Goal: Task Accomplishment & Management: Use online tool/utility

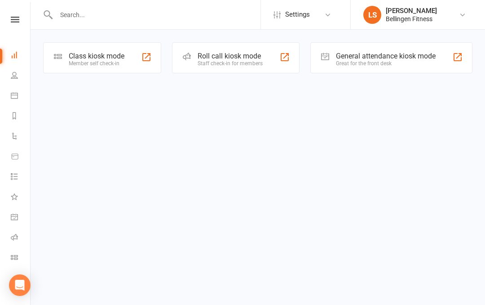
click at [14, 22] on icon at bounding box center [15, 20] width 9 height 6
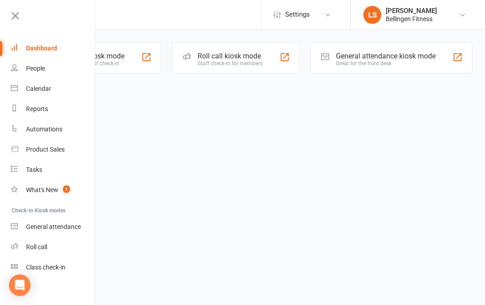
click at [72, 224] on div "General attendance" at bounding box center [53, 226] width 55 height 7
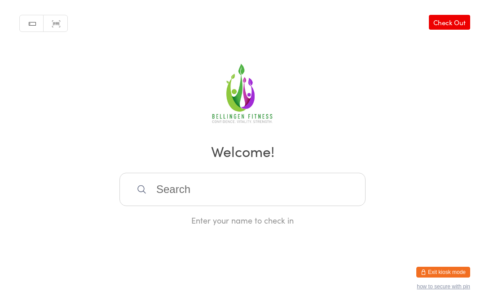
click at [287, 203] on input "search" at bounding box center [243, 189] width 246 height 33
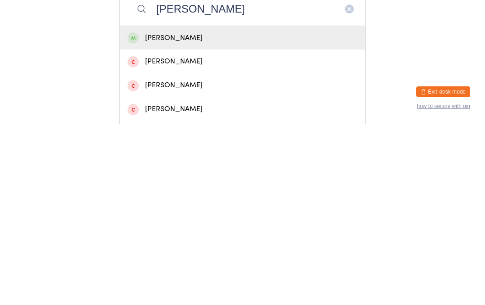
type input "[PERSON_NAME]"
click at [219, 213] on div "[PERSON_NAME]" at bounding box center [243, 219] width 230 height 12
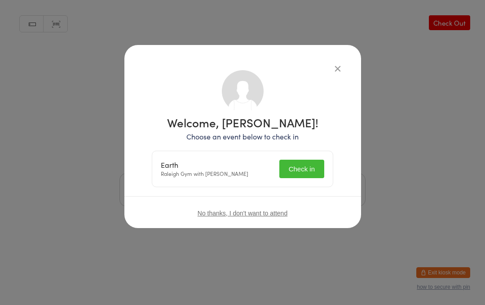
click at [311, 165] on button "Check in" at bounding box center [302, 169] width 45 height 18
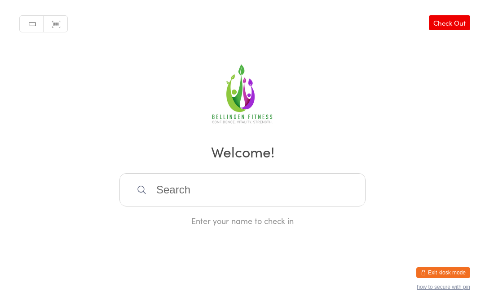
click at [197, 194] on input "search" at bounding box center [243, 189] width 246 height 33
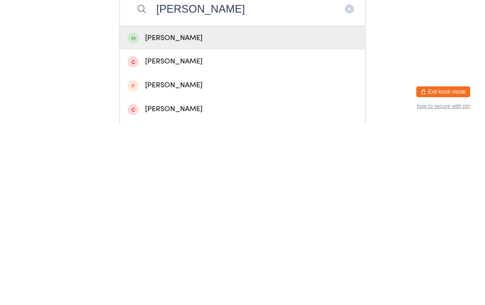
type input "Kevin"
click at [209, 213] on div "Kevin Boyd" at bounding box center [243, 219] width 230 height 12
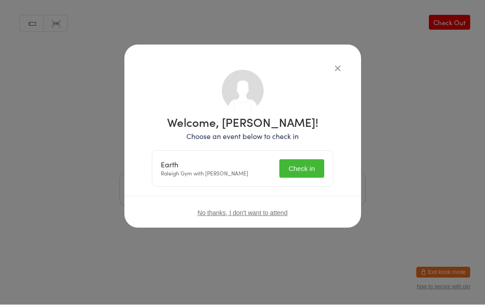
click at [303, 165] on button "Check in" at bounding box center [302, 169] width 45 height 18
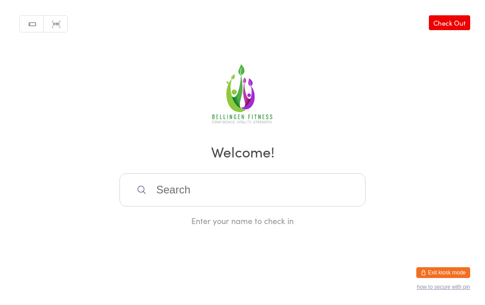
click at [258, 198] on input "search" at bounding box center [243, 189] width 246 height 33
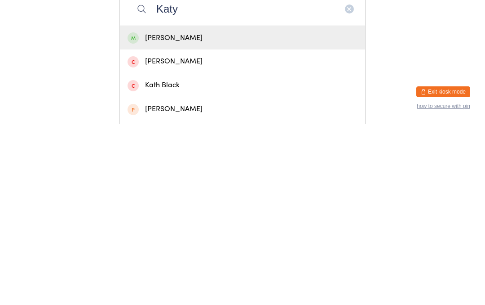
type input "Katy"
click at [221, 213] on div "Katy Jones" at bounding box center [243, 219] width 230 height 12
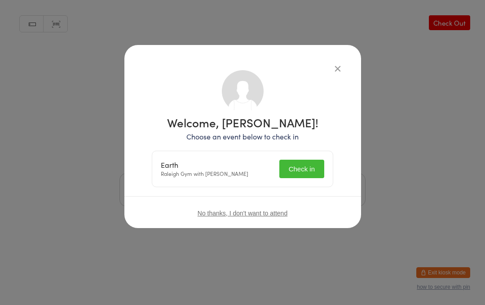
click at [316, 169] on button "Check in" at bounding box center [302, 169] width 45 height 18
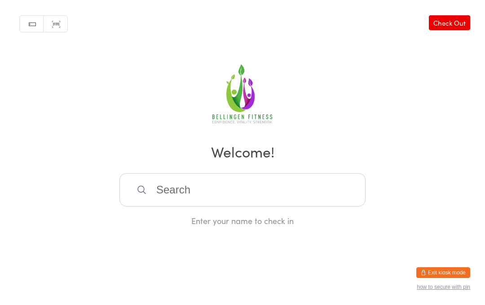
click at [179, 191] on input "search" at bounding box center [243, 189] width 246 height 33
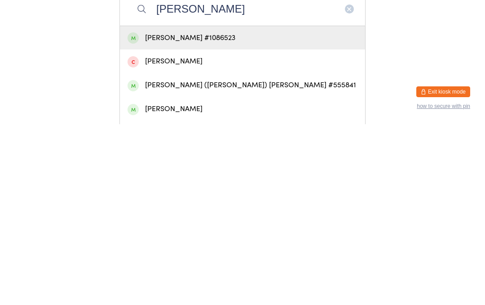
type input "Rodgers"
click at [185, 213] on div "Louise Rodgers #1086523" at bounding box center [243, 219] width 230 height 12
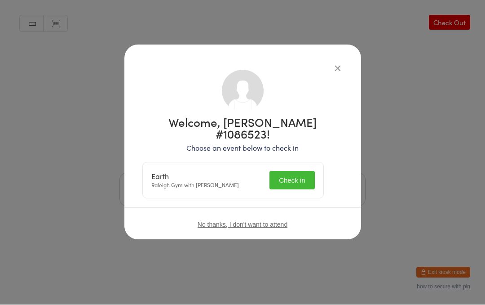
click at [295, 171] on button "Check in" at bounding box center [292, 180] width 45 height 18
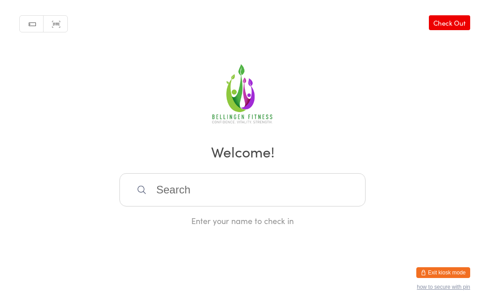
click at [175, 189] on input "search" at bounding box center [243, 189] width 246 height 33
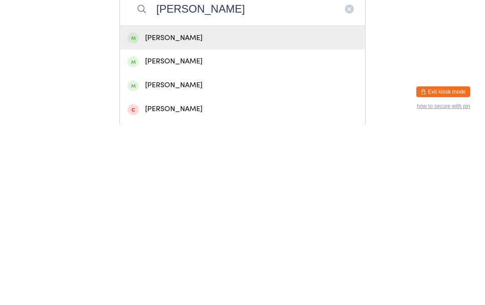
type input "Kerry"
click at [205, 236] on div "KERRY FERNIE" at bounding box center [243, 242] width 230 height 12
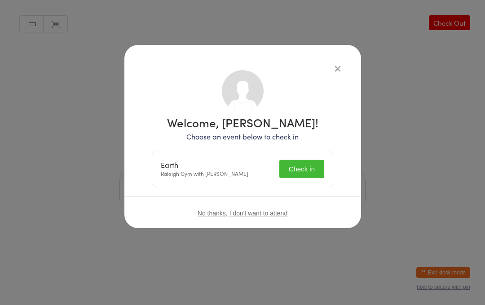
click at [312, 157] on div "Earth Raleigh Gym with Honie Killian Check in" at bounding box center [242, 169] width 181 height 36
click at [303, 160] on button "Check in" at bounding box center [302, 169] width 45 height 18
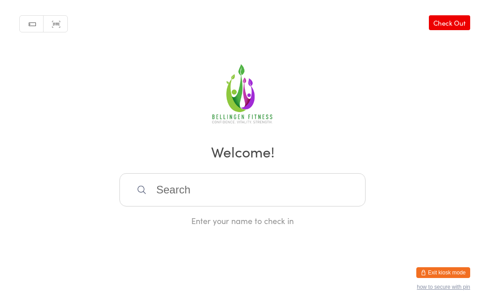
click at [222, 199] on input "search" at bounding box center [243, 189] width 246 height 33
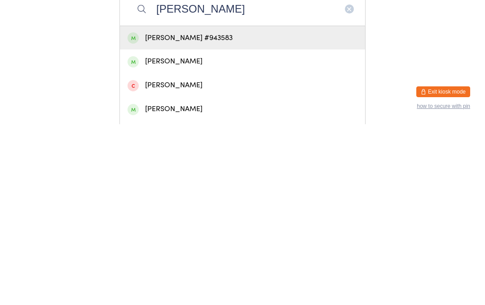
type input "Grace pitt"
click at [227, 213] on div "Grace Pitt #943583" at bounding box center [243, 219] width 230 height 12
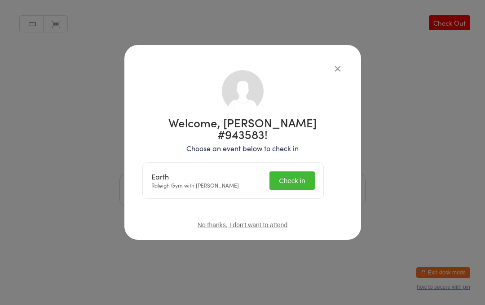
click at [312, 171] on button "Check in" at bounding box center [292, 180] width 45 height 18
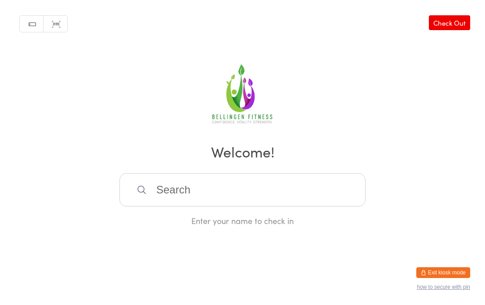
click at [223, 196] on input "search" at bounding box center [243, 189] width 246 height 33
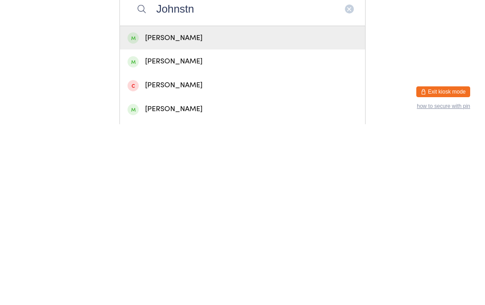
type input "Johnstn"
click at [224, 236] on div "Michael Johnston" at bounding box center [243, 242] width 230 height 12
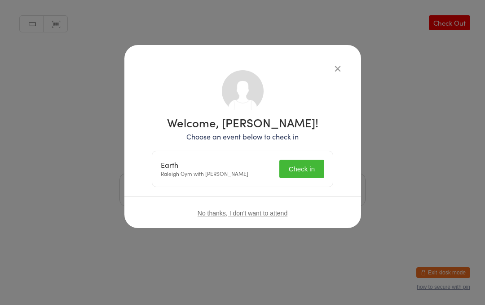
click at [303, 170] on button "Check in" at bounding box center [302, 169] width 45 height 18
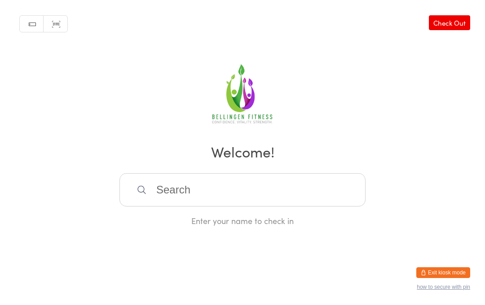
click at [207, 202] on input "search" at bounding box center [243, 189] width 246 height 33
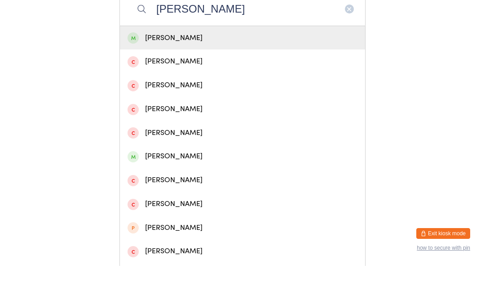
scroll to position [142, 0]
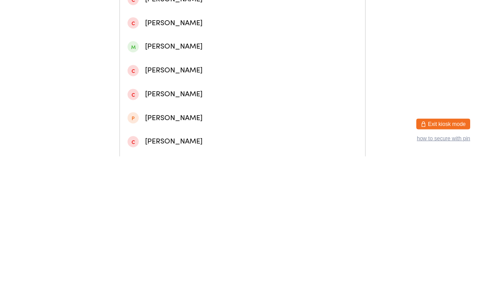
type input "Dave"
click at [175, 189] on div "Dave Northcott" at bounding box center [243, 195] width 230 height 12
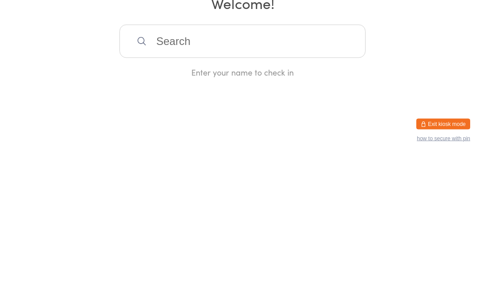
scroll to position [0, 0]
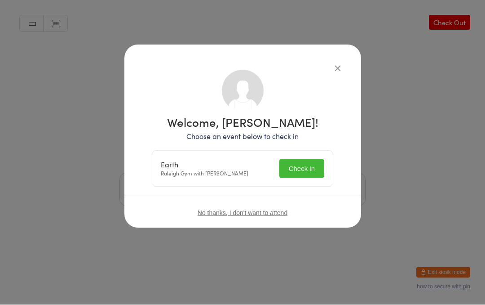
click at [305, 169] on button "Check in" at bounding box center [302, 169] width 45 height 18
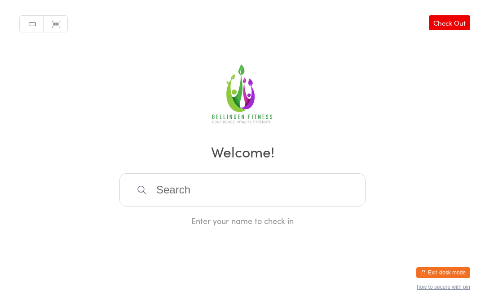
click at [226, 193] on input "search" at bounding box center [243, 189] width 246 height 33
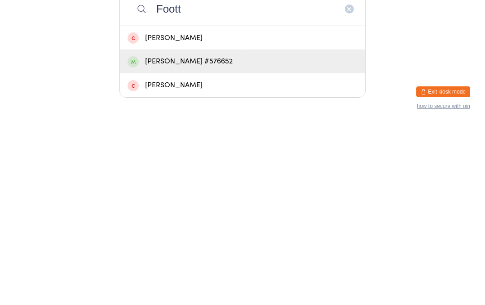
type input "Foott"
click at [205, 236] on div "Sophie Foott #576652" at bounding box center [243, 242] width 230 height 12
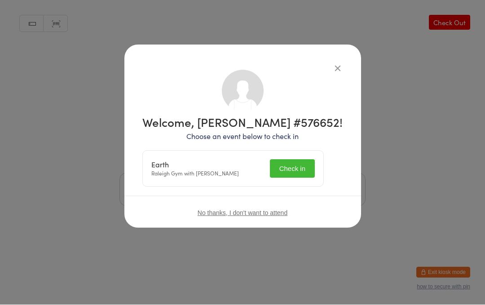
click at [300, 172] on button "Check in" at bounding box center [292, 169] width 45 height 18
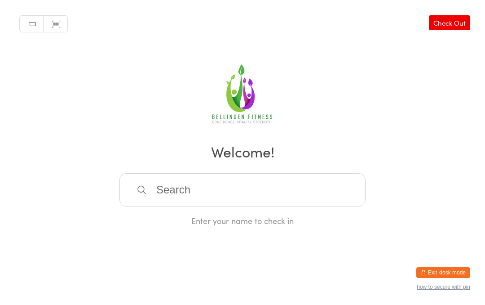
click at [199, 190] on input "search" at bounding box center [243, 189] width 246 height 33
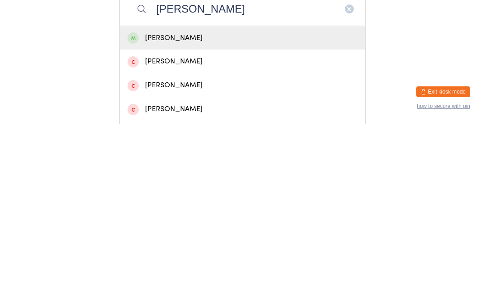
type input "Anna bar"
click at [171, 213] on div "Anna Barne" at bounding box center [243, 219] width 230 height 12
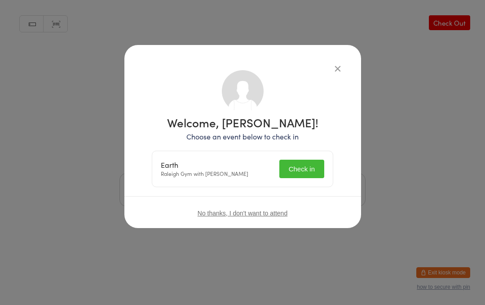
click at [297, 166] on button "Check in" at bounding box center [302, 169] width 45 height 18
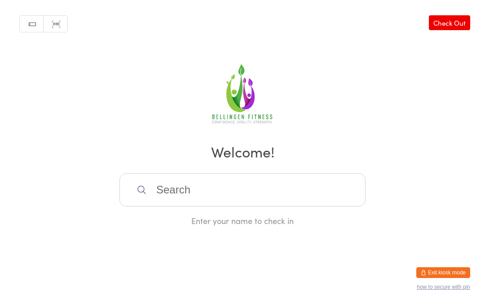
click at [163, 195] on input "search" at bounding box center [243, 189] width 246 height 33
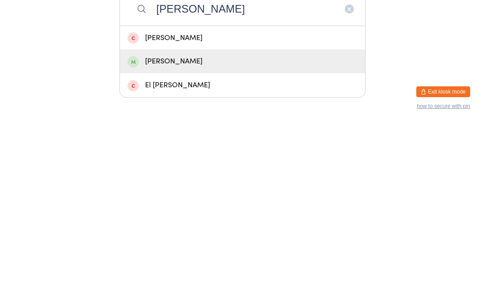
type input "Ruth"
click at [182, 236] on div "Ruth Galloway" at bounding box center [243, 242] width 230 height 12
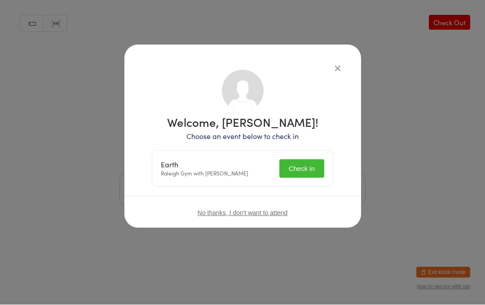
click at [306, 170] on button "Check in" at bounding box center [302, 169] width 45 height 18
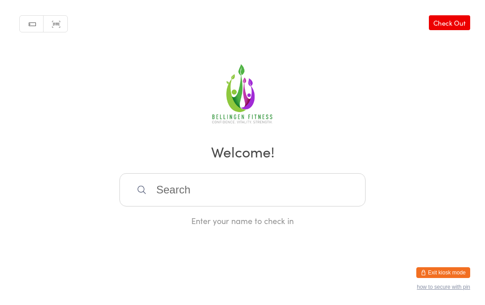
click at [223, 203] on input "search" at bounding box center [243, 189] width 246 height 33
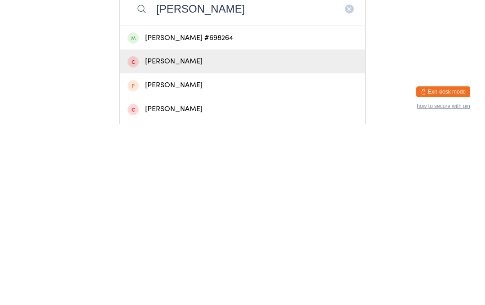
type input "Leo bol"
click at [200, 230] on div "Ben Leopold" at bounding box center [242, 242] width 245 height 24
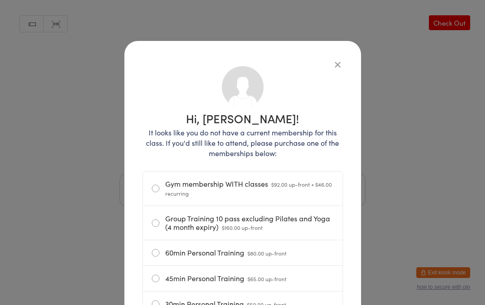
scroll to position [4, 0]
click at [458, 30] on div "Hi, Ben! It looks like you do not have a current membership for this class. If …" at bounding box center [242, 152] width 485 height 305
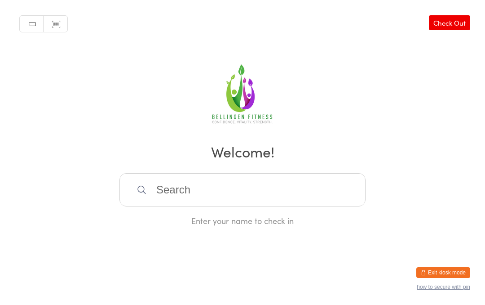
click at [195, 191] on input "search" at bounding box center [243, 189] width 246 height 33
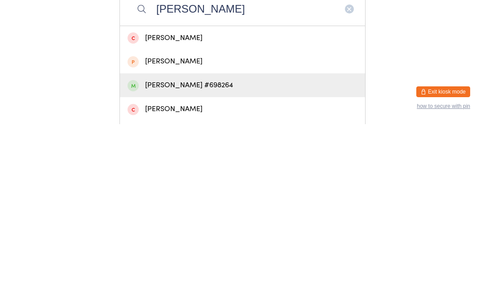
type input "Leo bo"
click at [204, 260] on div "Leo Bolsenbroek #698264" at bounding box center [243, 266] width 230 height 12
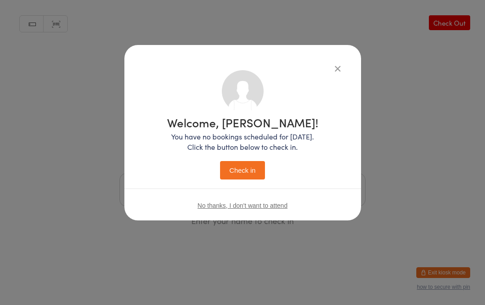
click at [246, 171] on button "Check in" at bounding box center [242, 170] width 45 height 18
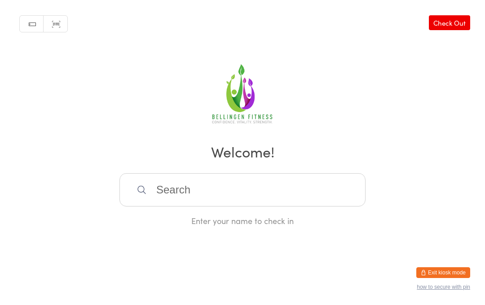
click at [254, 190] on input "search" at bounding box center [243, 189] width 246 height 33
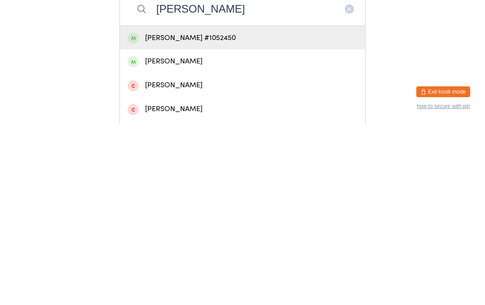
type input "Luke barbagallo"
click at [227, 213] on div "luke Barbagallo #1052450" at bounding box center [243, 219] width 230 height 12
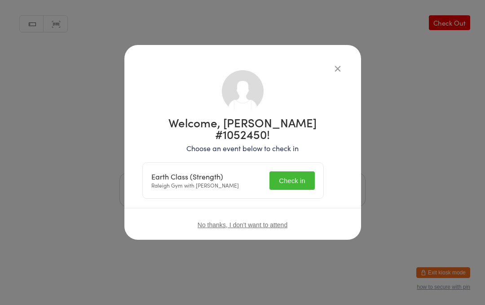
click at [297, 171] on button "Check in" at bounding box center [292, 180] width 45 height 18
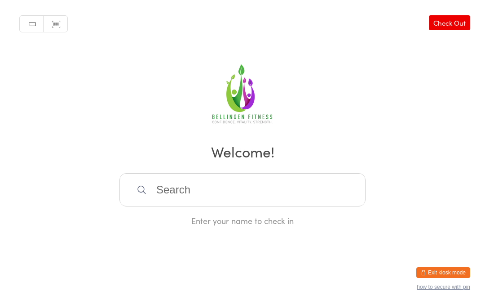
click at [211, 196] on input "search" at bounding box center [243, 189] width 246 height 33
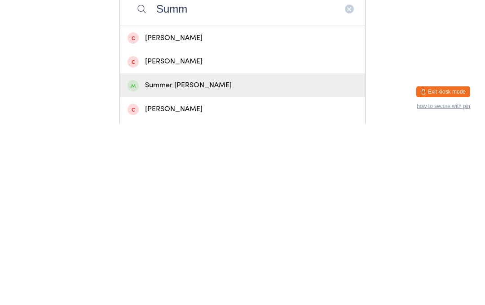
type input "Summ"
click at [186, 260] on div "Summer Urquhart" at bounding box center [243, 266] width 230 height 12
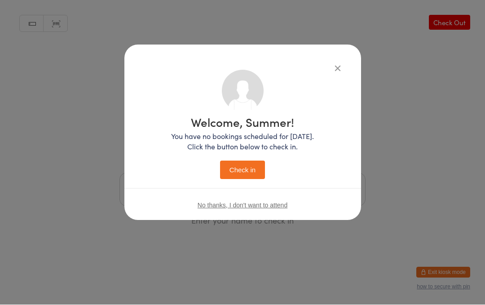
click at [244, 169] on button "Check in" at bounding box center [242, 170] width 45 height 18
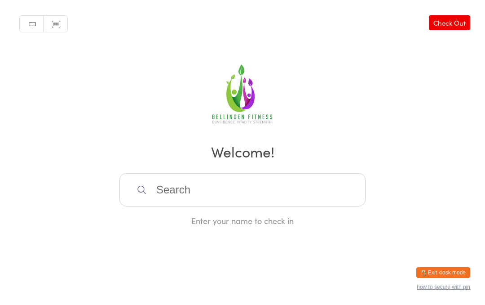
click at [160, 182] on input "search" at bounding box center [243, 189] width 246 height 33
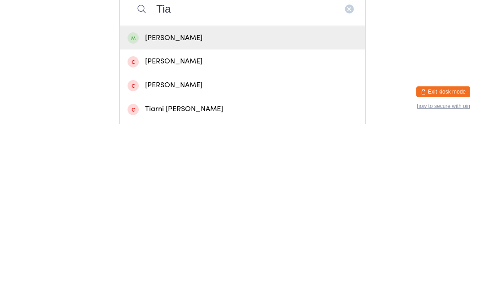
type input "Tia"
click at [199, 213] on div "Tia Garrett" at bounding box center [243, 219] width 230 height 12
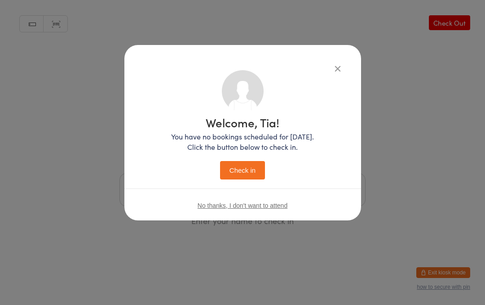
click at [243, 168] on button "Check in" at bounding box center [242, 170] width 45 height 18
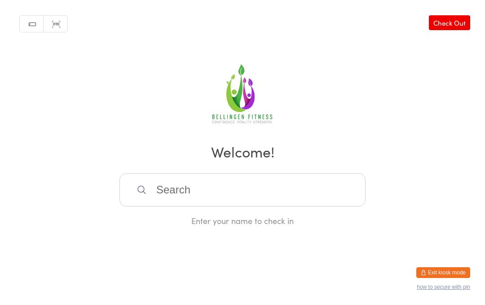
click at [258, 187] on input "search" at bounding box center [243, 189] width 246 height 33
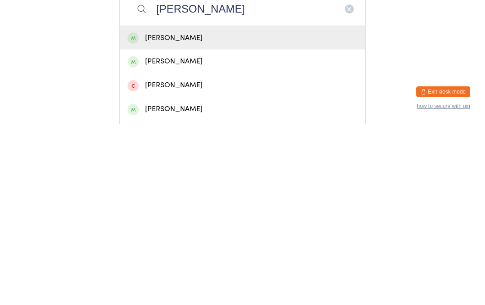
type input "Jessica cantrill"
click at [188, 213] on div "Jessica Cantrill" at bounding box center [243, 219] width 230 height 12
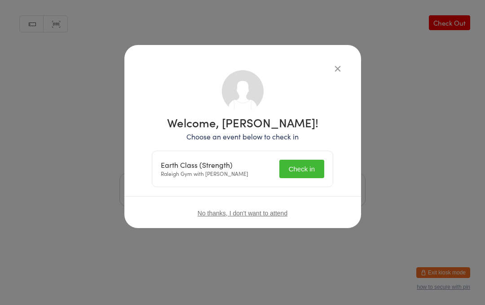
click at [293, 165] on button "Check in" at bounding box center [302, 169] width 45 height 18
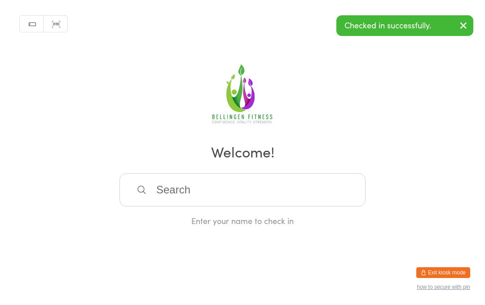
click at [328, 202] on input "search" at bounding box center [243, 189] width 246 height 33
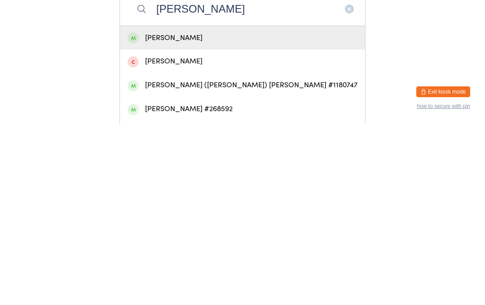
type input "Katharine"
click at [183, 213] on div "Katharine Kyle" at bounding box center [243, 219] width 230 height 12
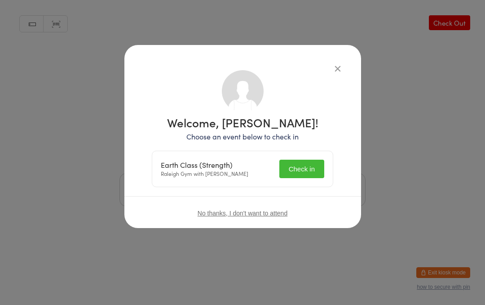
click at [307, 168] on button "Check in" at bounding box center [302, 169] width 45 height 18
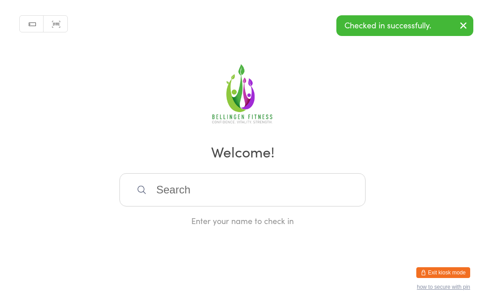
click at [190, 199] on input "search" at bounding box center [243, 189] width 246 height 33
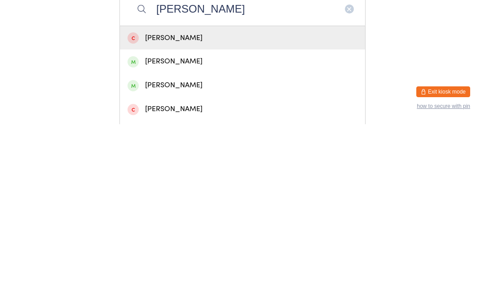
type input "Lynn"
click at [195, 260] on div "Lynn Jensen" at bounding box center [243, 266] width 230 height 12
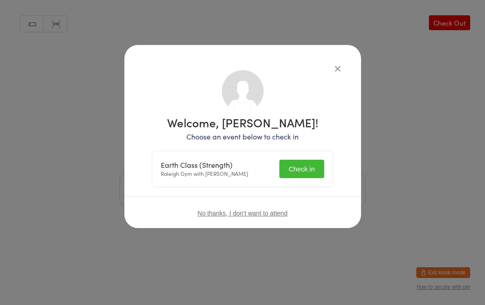
click at [301, 169] on button "Check in" at bounding box center [302, 169] width 45 height 18
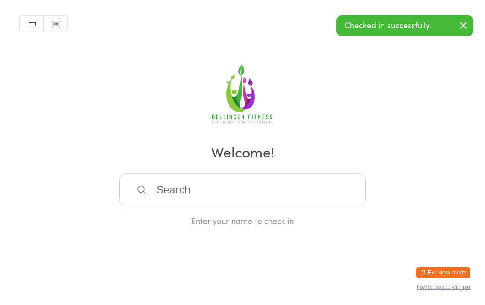
click at [204, 184] on input "search" at bounding box center [243, 189] width 246 height 33
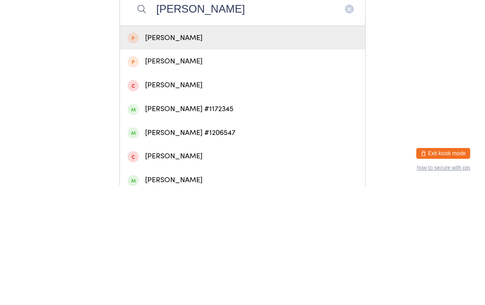
scroll to position [67, 0]
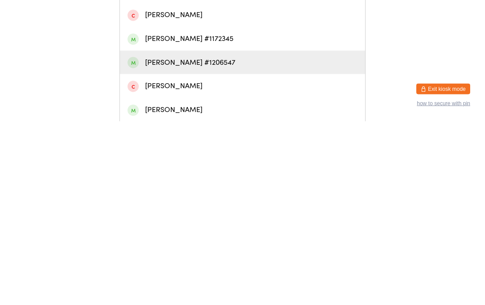
type input "Amy"
click at [199, 240] on div "Amy Cosgrove #1206547" at bounding box center [243, 246] width 230 height 12
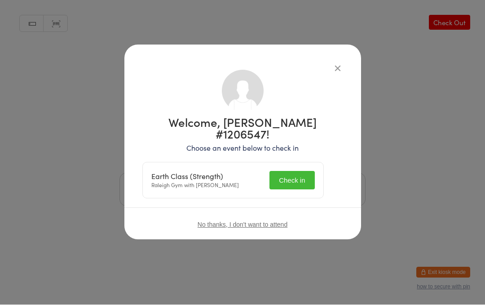
click at [300, 174] on button "Check in" at bounding box center [292, 180] width 45 height 18
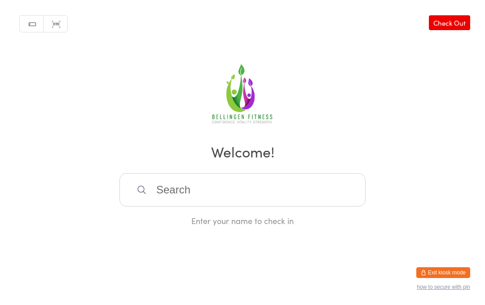
click at [200, 195] on input "search" at bounding box center [243, 189] width 246 height 33
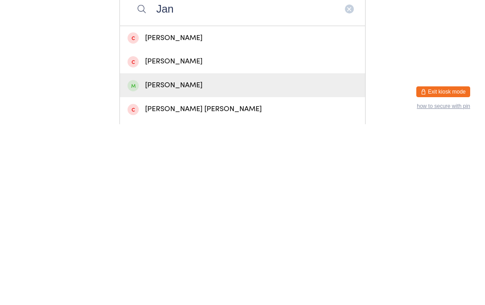
type input "Jan"
click at [177, 260] on div "Jan Bohnsack" at bounding box center [243, 266] width 230 height 12
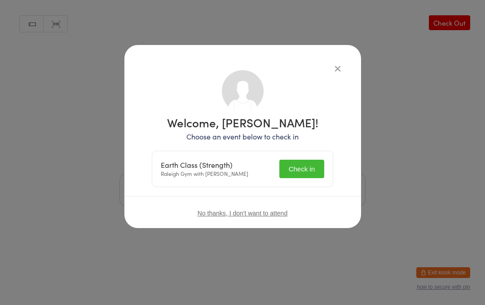
click at [297, 167] on button "Check in" at bounding box center [302, 169] width 45 height 18
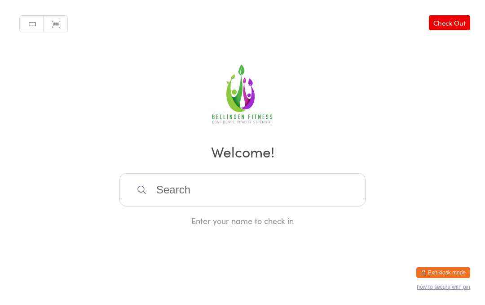
click at [151, 195] on input "search" at bounding box center [243, 189] width 246 height 33
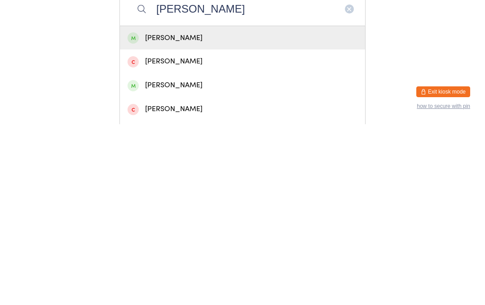
type input "Sam whitelock"
click at [181, 207] on div "Sam Whitelock" at bounding box center [242, 219] width 245 height 24
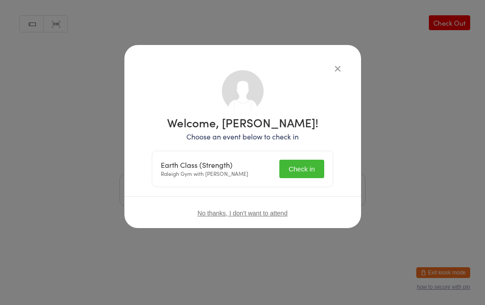
click at [302, 177] on button "Check in" at bounding box center [302, 169] width 45 height 18
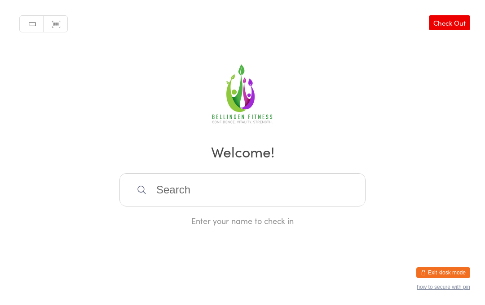
click at [205, 195] on input "search" at bounding box center [243, 189] width 246 height 33
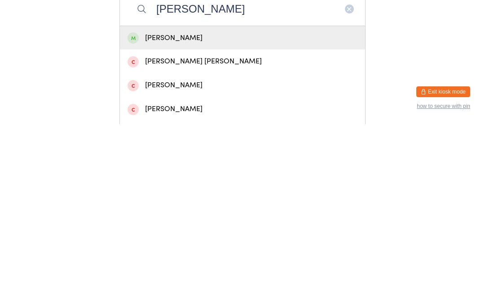
type input "Emma bro"
click at [165, 207] on div "Emma Brownlee" at bounding box center [242, 219] width 245 height 24
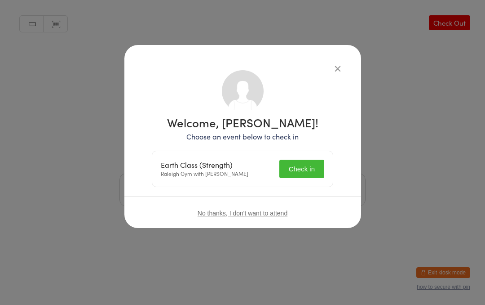
click at [291, 170] on button "Check in" at bounding box center [302, 169] width 45 height 18
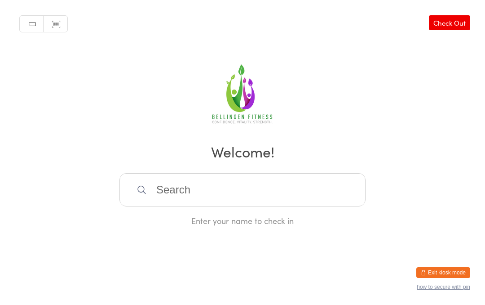
click at [188, 194] on input "search" at bounding box center [243, 189] width 246 height 33
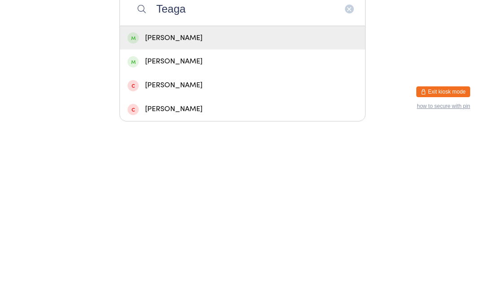
type input "Teaga"
click at [151, 213] on div "Teagan Kurz" at bounding box center [243, 219] width 230 height 12
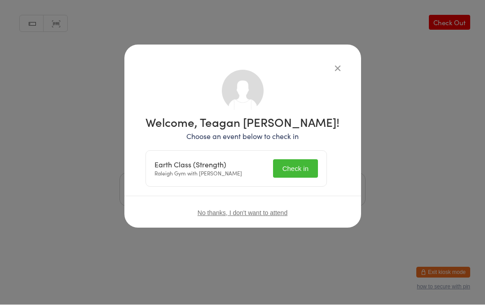
click at [301, 175] on button "Check in" at bounding box center [295, 169] width 45 height 18
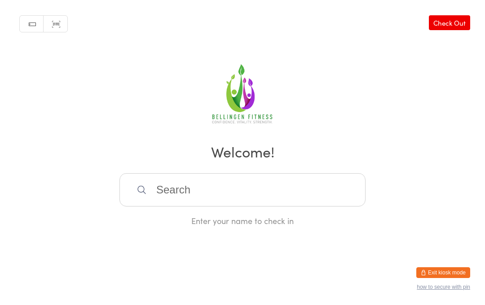
click at [316, 198] on input "search" at bounding box center [243, 189] width 246 height 33
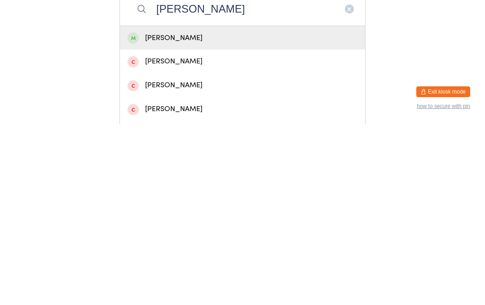
type input "Ali"
click at [172, 213] on div "Ali White" at bounding box center [243, 219] width 230 height 12
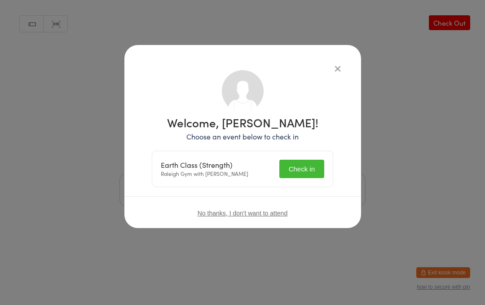
click at [307, 175] on button "Check in" at bounding box center [302, 169] width 45 height 18
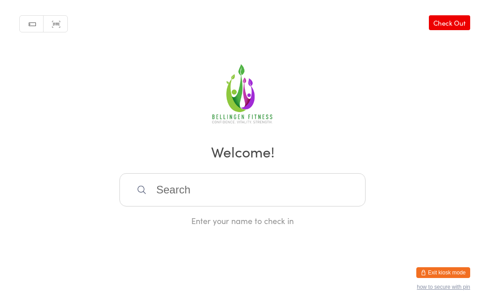
click at [188, 187] on input "search" at bounding box center [243, 189] width 246 height 33
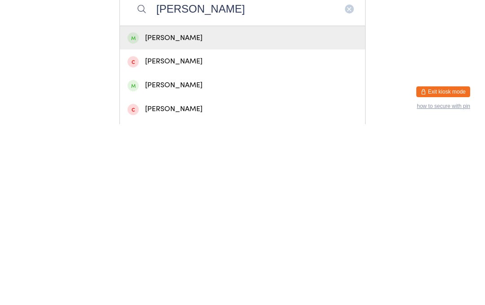
type input "Milli"
click at [150, 213] on div "Milli Kelly" at bounding box center [243, 219] width 230 height 12
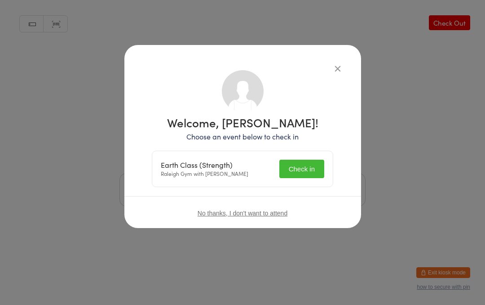
click at [333, 65] on icon "button" at bounding box center [338, 68] width 10 height 10
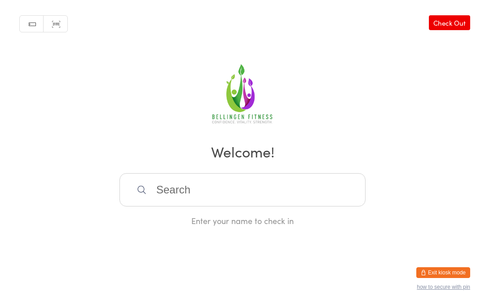
click at [268, 195] on input "search" at bounding box center [243, 189] width 246 height 33
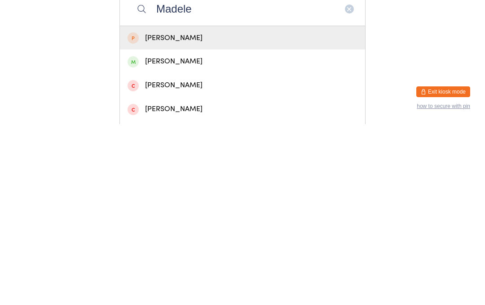
type input "Madele"
click at [206, 236] on div "Madeleine James" at bounding box center [243, 242] width 230 height 12
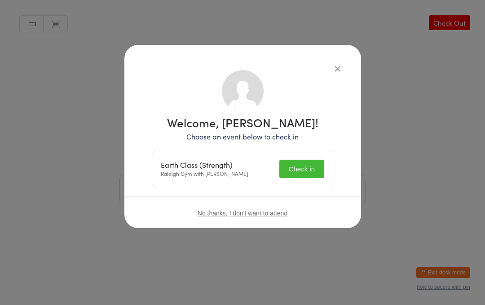
click at [299, 167] on button "Check in" at bounding box center [302, 169] width 45 height 18
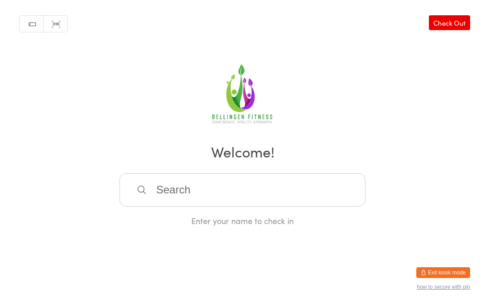
click at [214, 204] on input "search" at bounding box center [243, 189] width 246 height 33
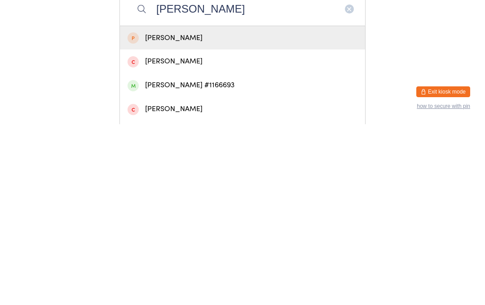
type input "Stella r"
click at [209, 260] on div "Stella Robinson #1166693" at bounding box center [243, 266] width 230 height 12
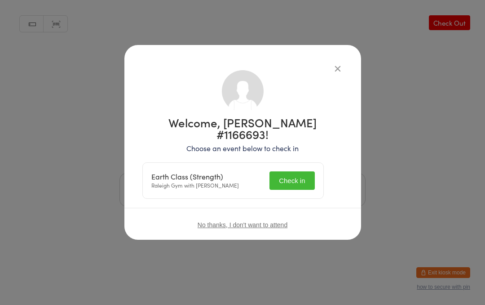
click at [297, 171] on button "Check in" at bounding box center [292, 180] width 45 height 18
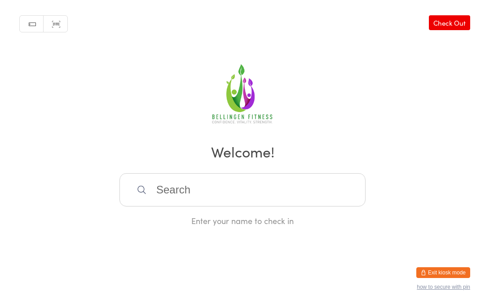
click at [169, 190] on input "search" at bounding box center [243, 189] width 246 height 33
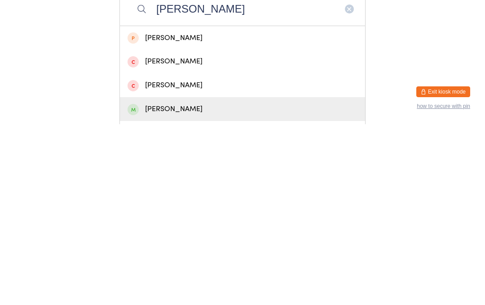
type input "Holl"
click at [132, 285] on span at bounding box center [133, 290] width 11 height 11
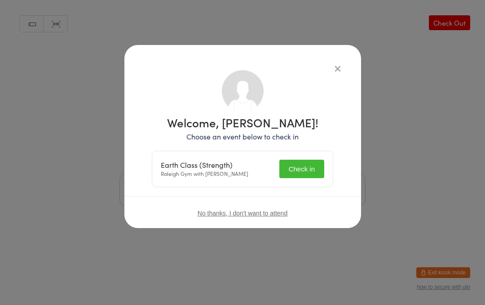
click at [289, 172] on button "Check in" at bounding box center [302, 169] width 45 height 18
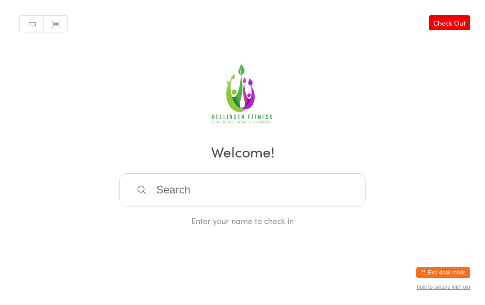
click at [258, 201] on input "search" at bounding box center [243, 189] width 246 height 33
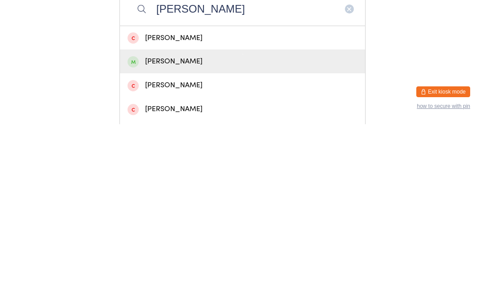
type input "Sue"
click at [178, 236] on div "Sue Colman" at bounding box center [243, 242] width 230 height 12
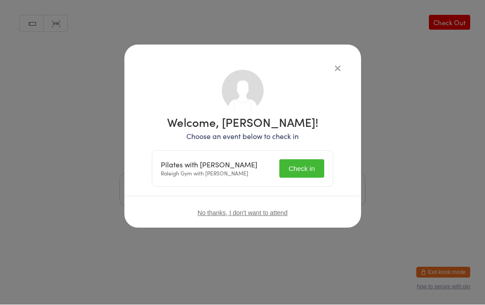
click at [306, 168] on button "Check in" at bounding box center [302, 169] width 45 height 18
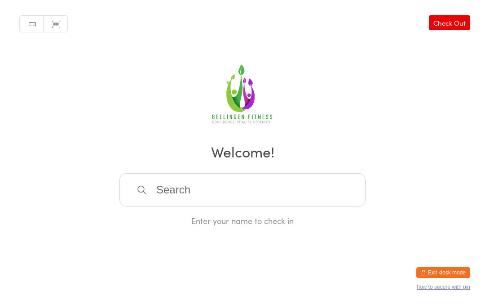
click at [174, 198] on input "search" at bounding box center [243, 189] width 246 height 33
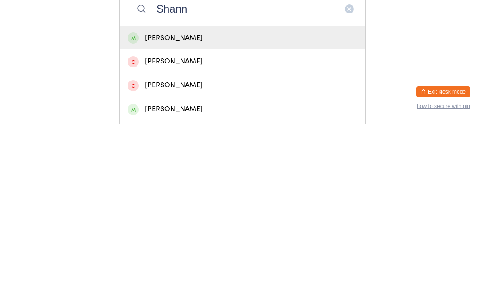
type input "Shann"
click at [190, 213] on div "Shannon Decker" at bounding box center [243, 219] width 230 height 12
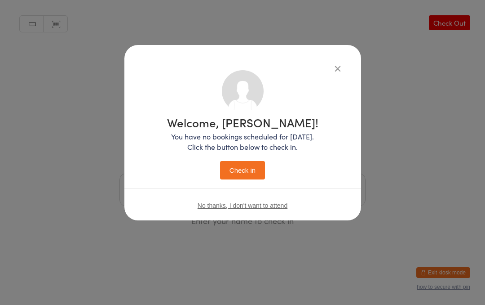
click at [245, 164] on button "Check in" at bounding box center [242, 170] width 45 height 18
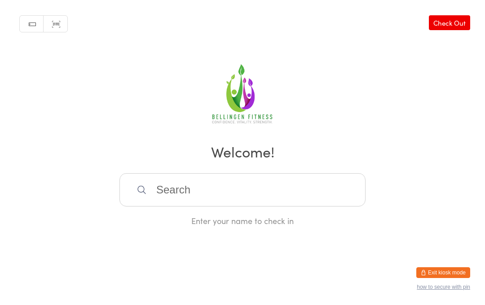
click at [174, 189] on input "search" at bounding box center [243, 189] width 246 height 33
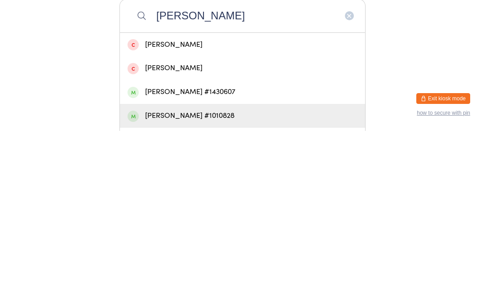
type input "Sheppard"
click at [203, 284] on div "Nicholas Sheppard #1010828" at bounding box center [243, 290] width 230 height 12
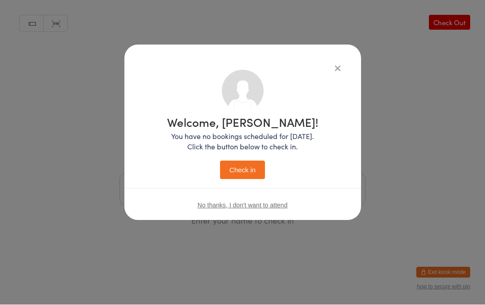
click at [251, 161] on button "Check in" at bounding box center [242, 170] width 45 height 18
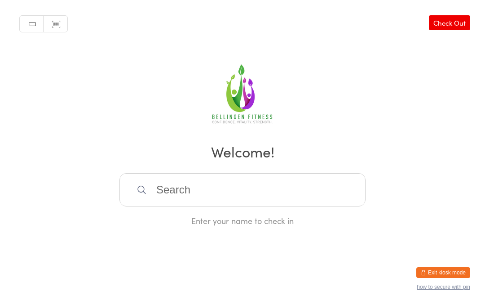
click at [165, 196] on input "search" at bounding box center [243, 189] width 246 height 33
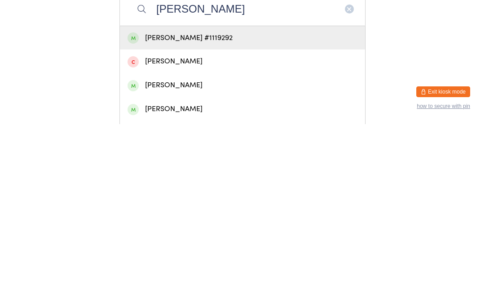
type input "Chris Truran"
click at [212, 207] on div "Chris Truran #1119292" at bounding box center [242, 219] width 245 height 24
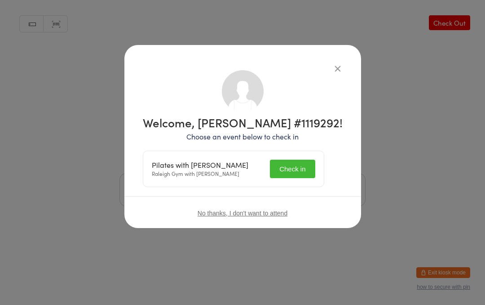
click at [304, 171] on button "Check in" at bounding box center [292, 169] width 45 height 18
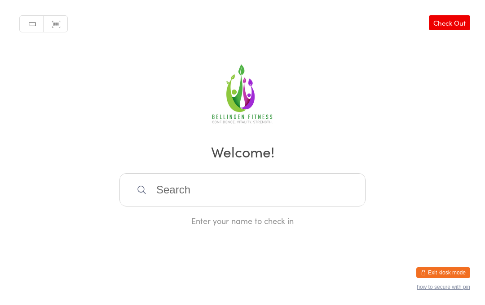
click at [155, 187] on input "search" at bounding box center [243, 189] width 246 height 33
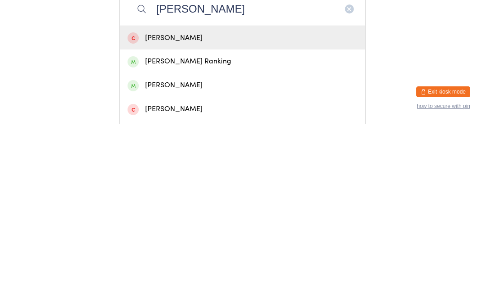
type input "Denise r"
click at [218, 236] on div "Denise Ranking" at bounding box center [243, 242] width 230 height 12
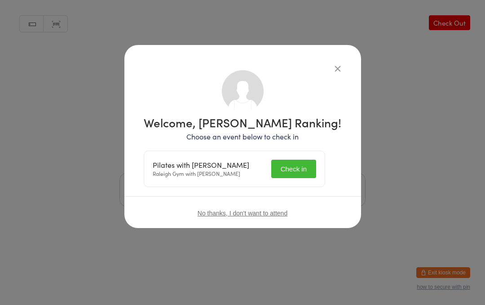
click at [305, 163] on button "Check in" at bounding box center [293, 169] width 45 height 18
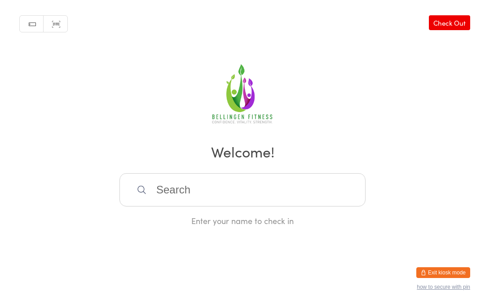
click at [177, 198] on input "search" at bounding box center [243, 189] width 246 height 33
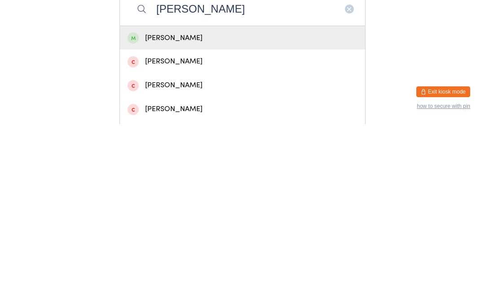
type input "Sally hic"
click at [146, 213] on div "Sally Hicks" at bounding box center [243, 219] width 230 height 12
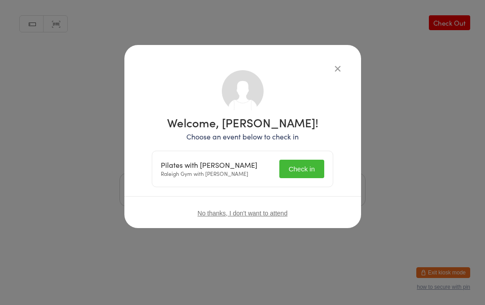
click at [305, 168] on button "Check in" at bounding box center [302, 169] width 45 height 18
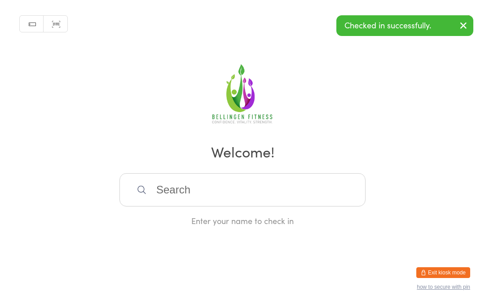
click at [174, 191] on input "search" at bounding box center [243, 189] width 246 height 33
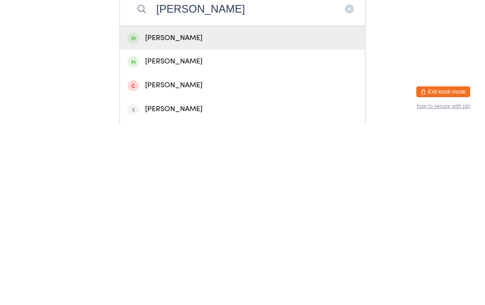
type input "Zoe hic"
click at [160, 213] on div "Zoe Hicks" at bounding box center [243, 219] width 230 height 12
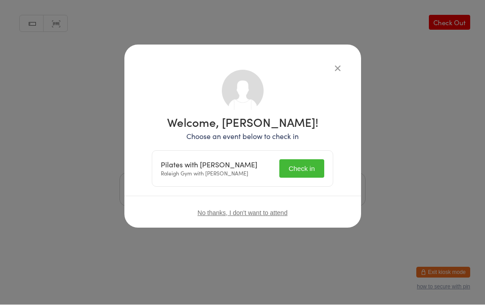
click at [309, 170] on button "Check in" at bounding box center [302, 169] width 45 height 18
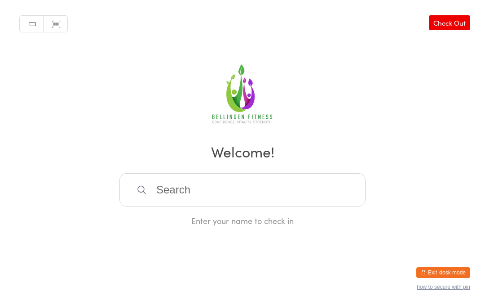
click at [171, 181] on input "search" at bounding box center [243, 189] width 246 height 33
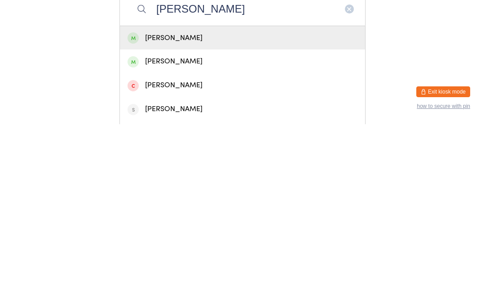
type input "Carol p"
click at [178, 236] on div "Carol Pullen" at bounding box center [243, 242] width 230 height 12
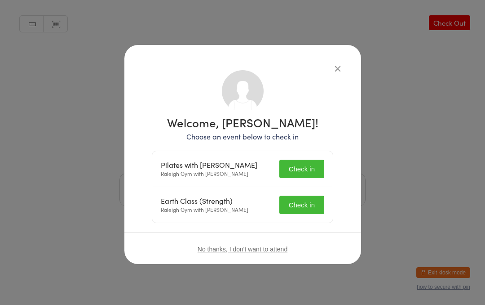
click at [304, 161] on button "Check in" at bounding box center [302, 169] width 45 height 18
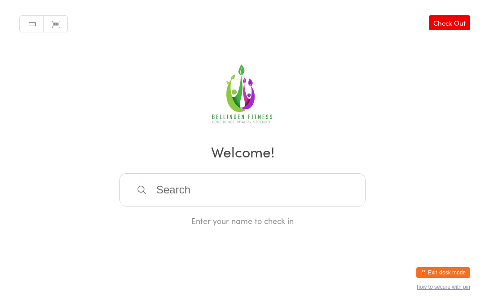
click at [184, 201] on input "search" at bounding box center [243, 189] width 246 height 33
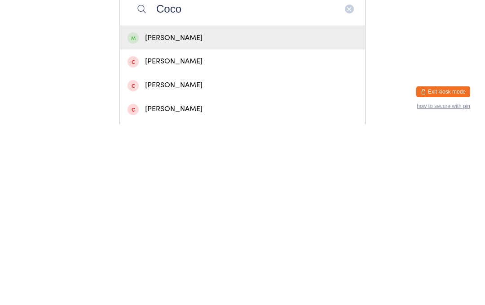
type input "Coco"
click at [180, 213] on div "Coco Elder" at bounding box center [243, 219] width 230 height 12
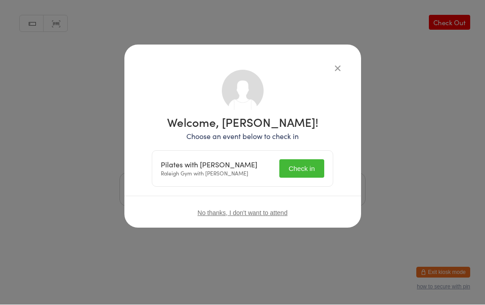
click at [308, 169] on button "Check in" at bounding box center [302, 169] width 45 height 18
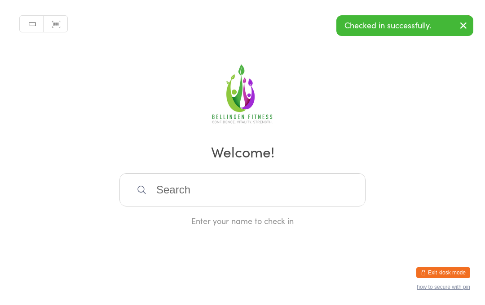
click at [167, 196] on input "search" at bounding box center [243, 189] width 246 height 33
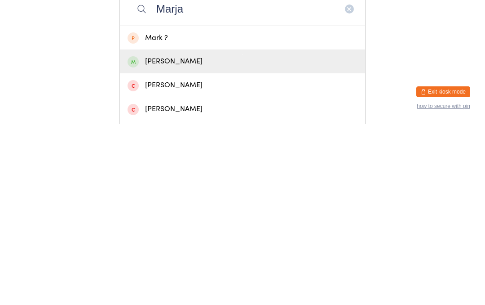
type input "Marja"
click at [186, 236] on div "Marjan De Haan" at bounding box center [243, 242] width 230 height 12
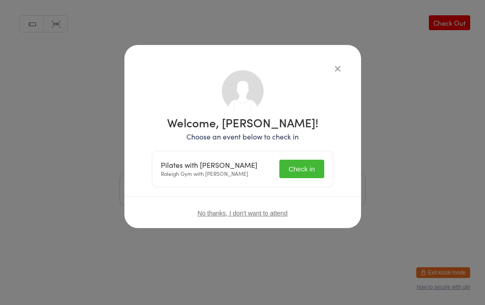
click at [305, 168] on button "Check in" at bounding box center [302, 169] width 45 height 18
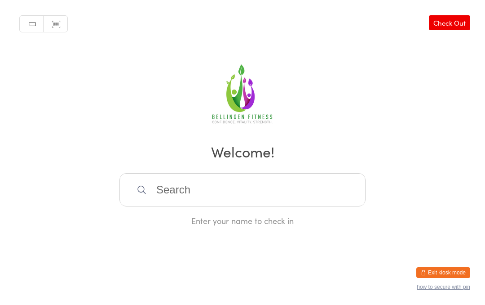
click at [215, 200] on input "search" at bounding box center [243, 189] width 246 height 33
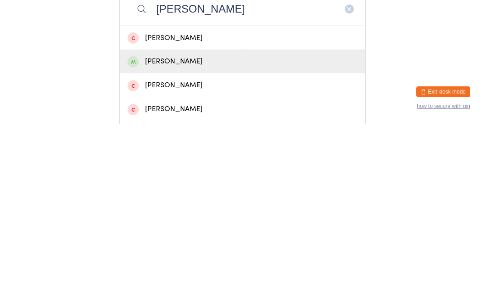
type input "Pam"
click at [186, 236] on div "Pam Kennedy" at bounding box center [243, 242] width 230 height 12
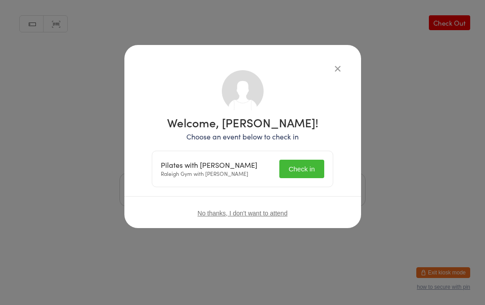
click at [294, 166] on button "Check in" at bounding box center [302, 169] width 45 height 18
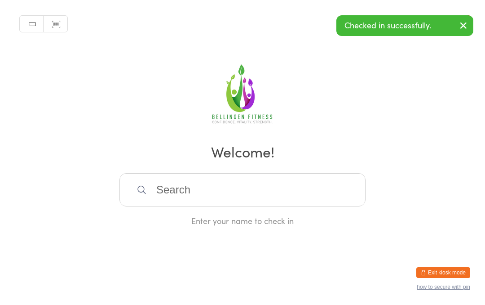
click at [183, 185] on input "search" at bounding box center [243, 189] width 246 height 33
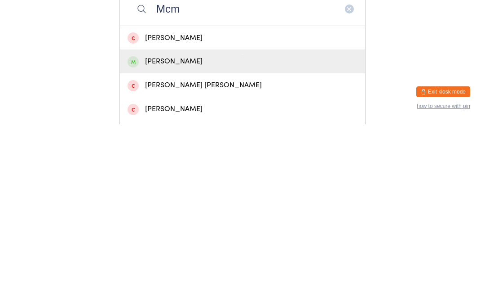
type input "Mcm"
click at [194, 236] on div "Karen McMahon" at bounding box center [243, 242] width 230 height 12
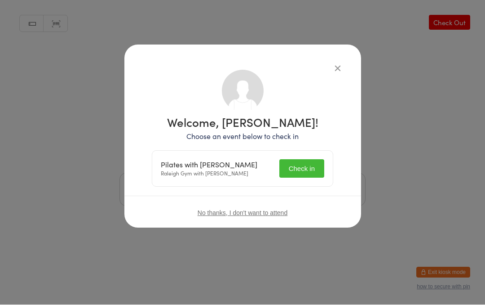
click at [302, 163] on button "Check in" at bounding box center [302, 169] width 45 height 18
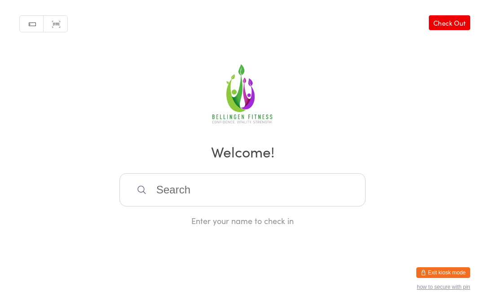
click at [201, 192] on input "search" at bounding box center [243, 189] width 246 height 33
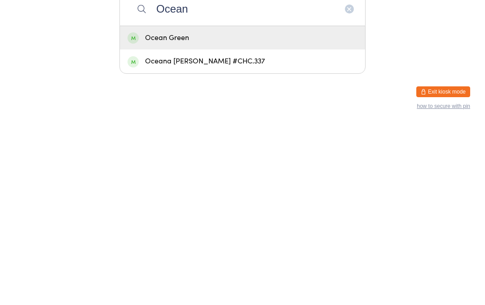
type input "Ocean"
click at [201, 236] on div "Oceana Kovacs #CHC.337" at bounding box center [243, 242] width 230 height 12
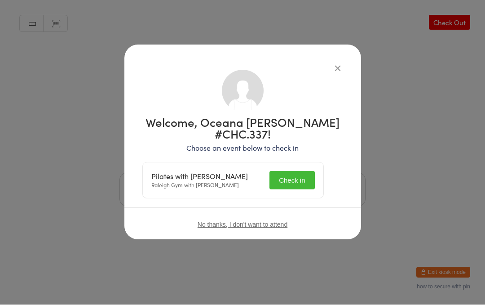
click at [295, 171] on button "Check in" at bounding box center [292, 180] width 45 height 18
